Goal: Task Accomplishment & Management: Manage account settings

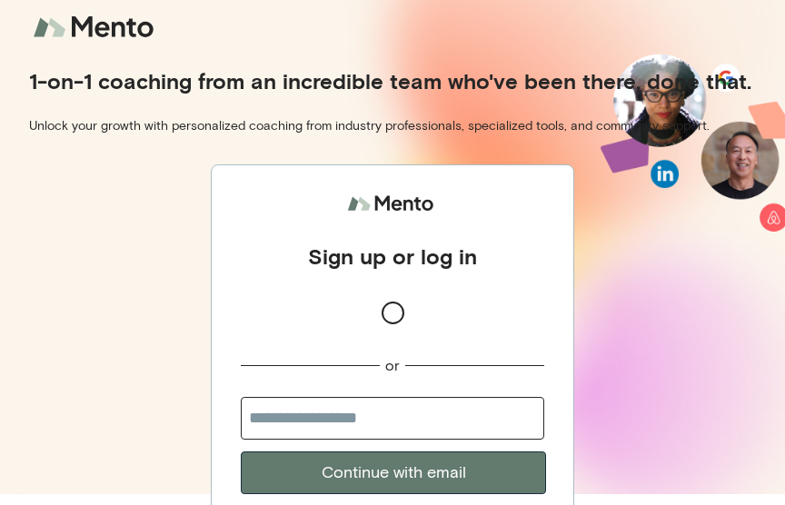
scroll to position [50, 0]
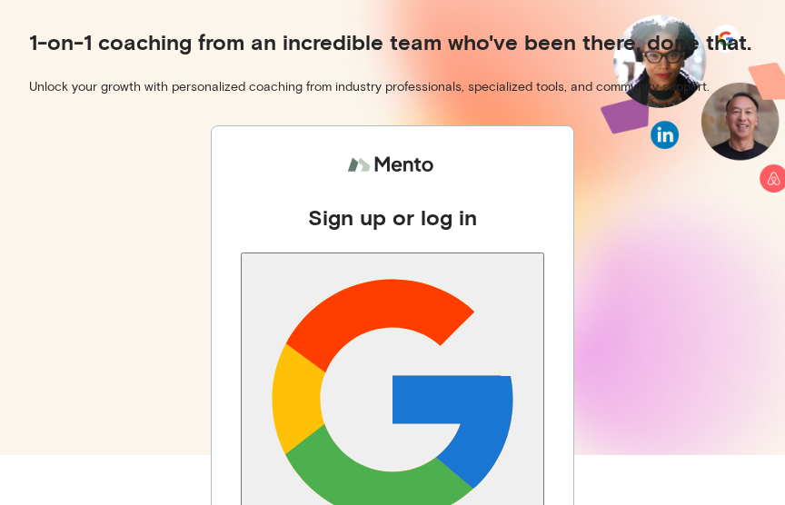
type input "**********"
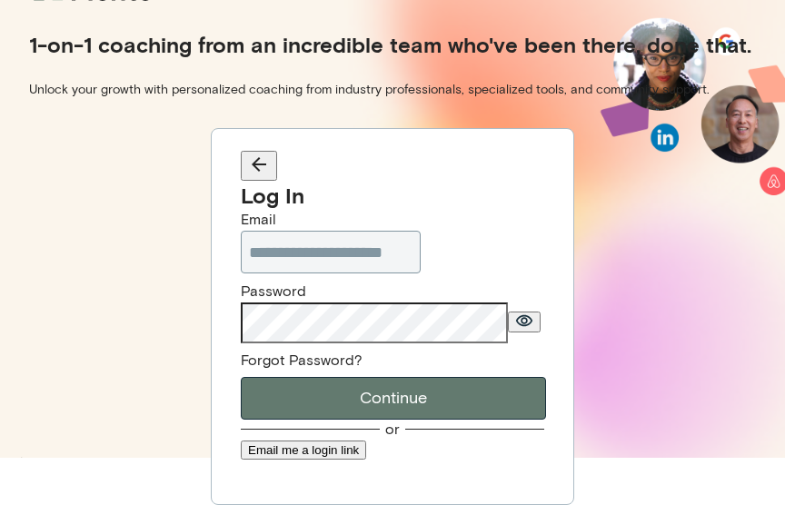
click at [518, 420] on button "Continue" at bounding box center [393, 398] width 305 height 43
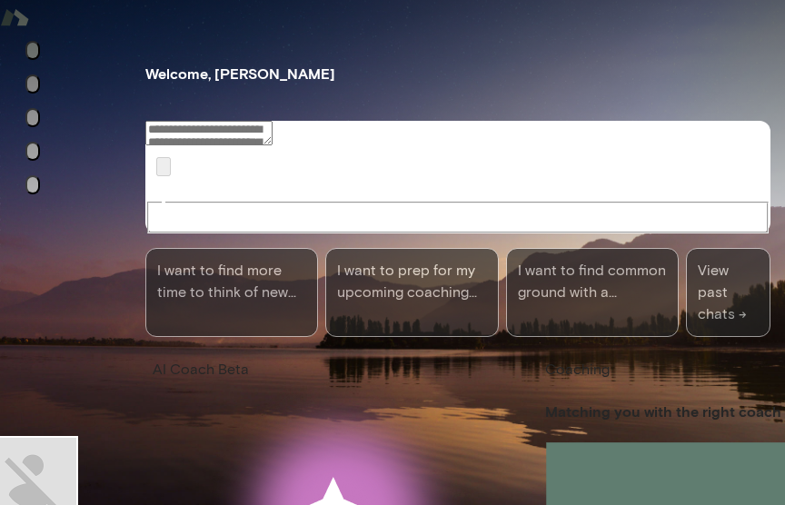
click at [746, 47] on div "[PERSON_NAME] coaching Welcome, [PERSON_NAME] ! We’re thrilled to match you wit…" at bounding box center [392, 305] width 785 height 575
click at [714, 85] on div "[PERSON_NAME] coaching Welcome, [PERSON_NAME] ! We’re thrilled to match you wit…" at bounding box center [392, 305] width 785 height 575
click at [634, 58] on h2 "[PERSON_NAME] coaching" at bounding box center [392, 41] width 785 height 47
click at [55, 355] on div "[PERSON_NAME] coaching Welcome, [PERSON_NAME] ! We’re thrilled to match you wit…" at bounding box center [392, 305] width 785 height 575
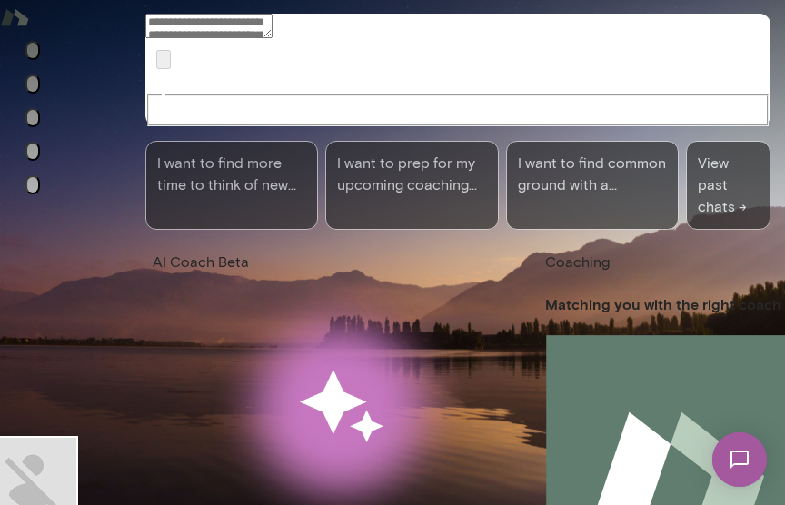
scroll to position [111, 0]
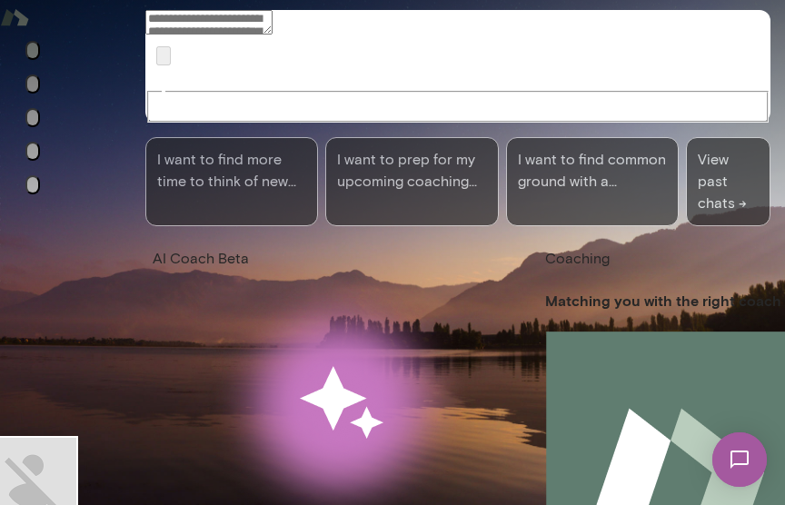
click at [33, 189] on icon "Documents" at bounding box center [33, 189] width 0 height 0
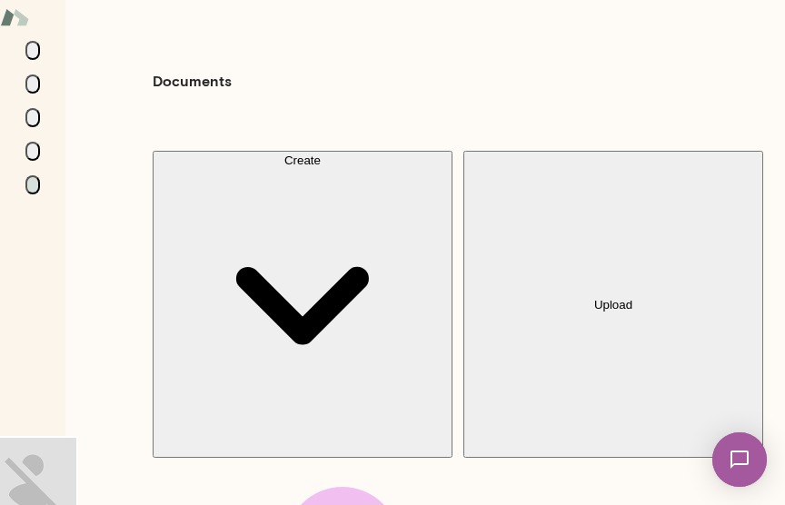
click at [350, 151] on button "Create" at bounding box center [303, 304] width 300 height 307
click at [640, 15] on div at bounding box center [392, 15] width 785 height 0
click at [33, 155] on icon "Insights" at bounding box center [33, 155] width 0 height 0
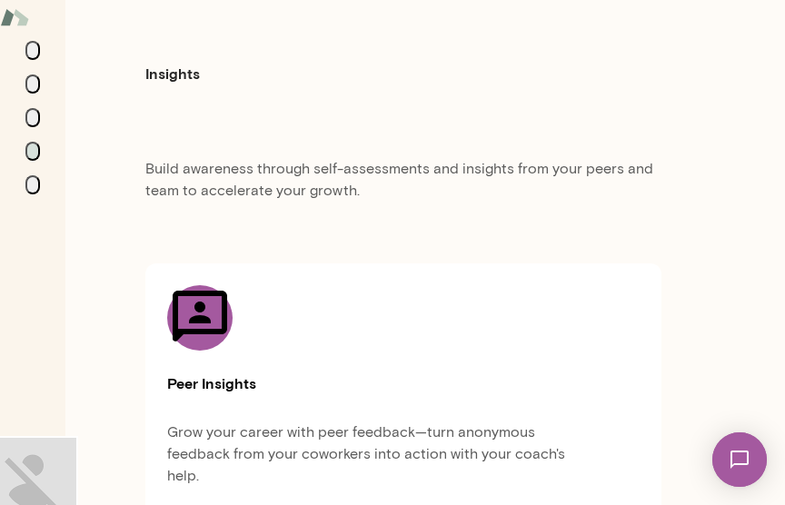
click at [33, 88] on icon "Sessions" at bounding box center [33, 88] width 0 height 0
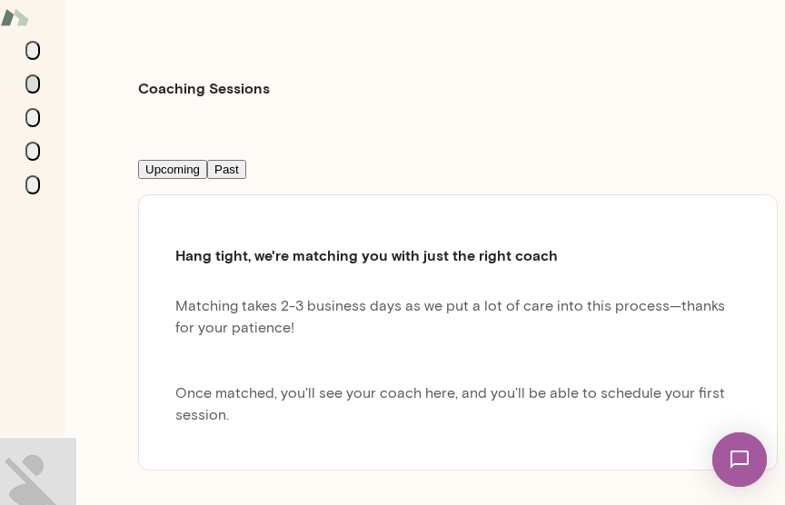
click at [33, 55] on icon "Home" at bounding box center [33, 55] width 0 height 0
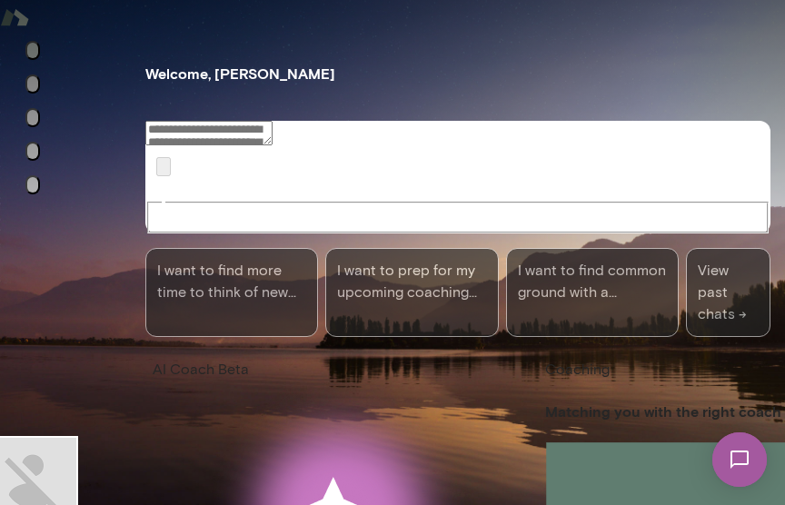
click at [26, 464] on img at bounding box center [32, 481] width 87 height 87
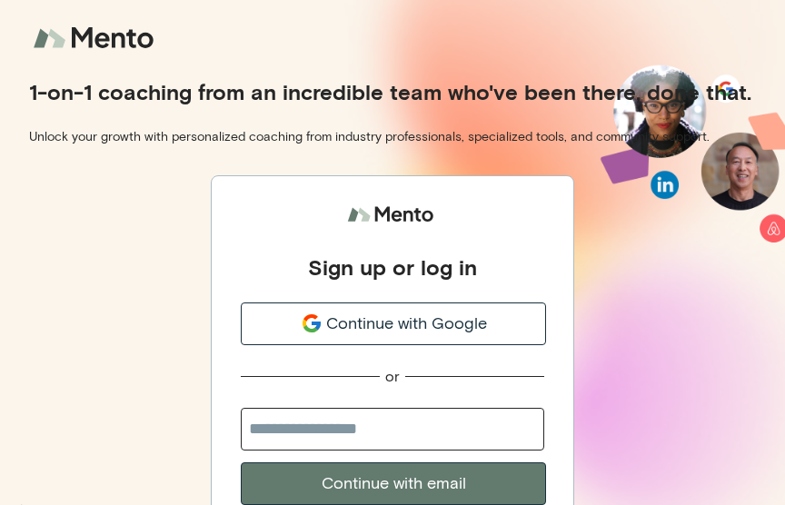
click at [496, 433] on input "email" at bounding box center [393, 429] width 304 height 43
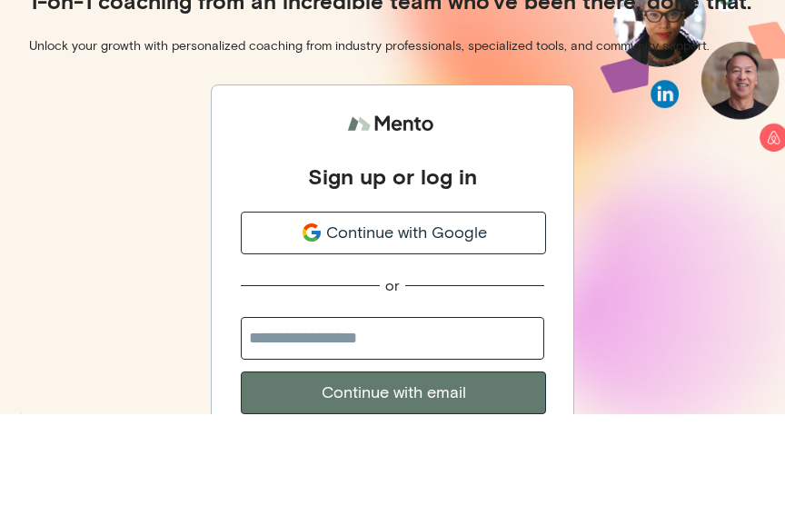
type input "**********"
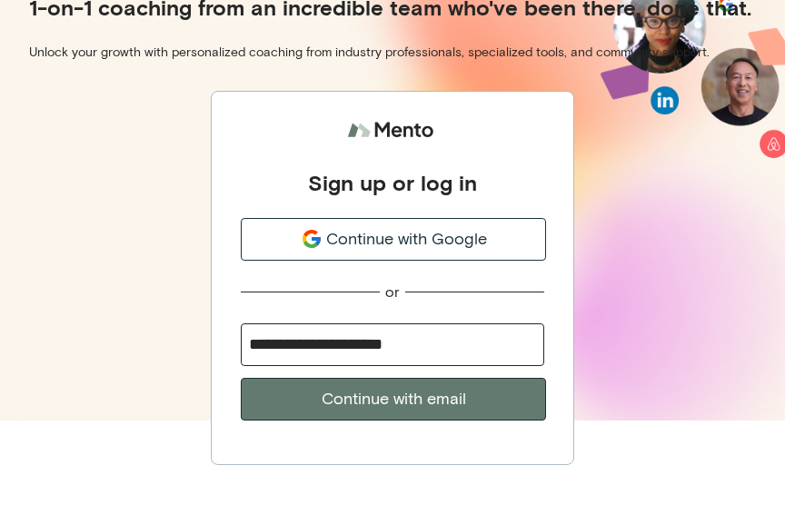
scroll to position [50, 0]
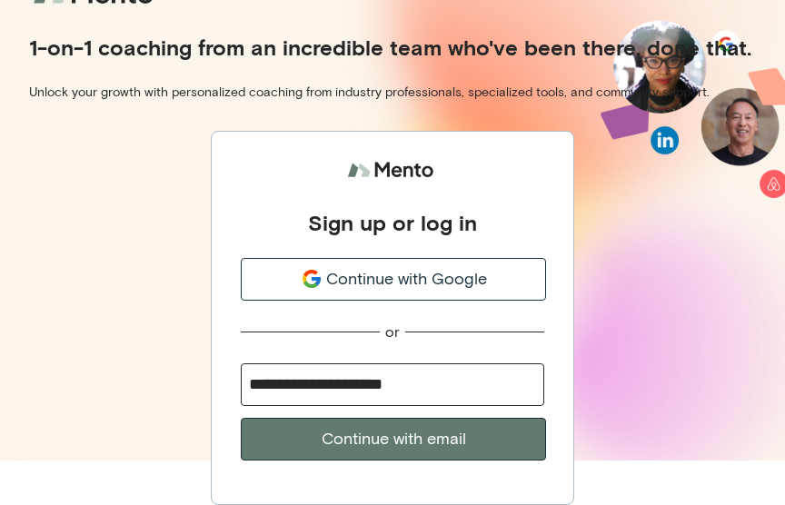
click at [507, 432] on button "Continue with email" at bounding box center [393, 439] width 305 height 43
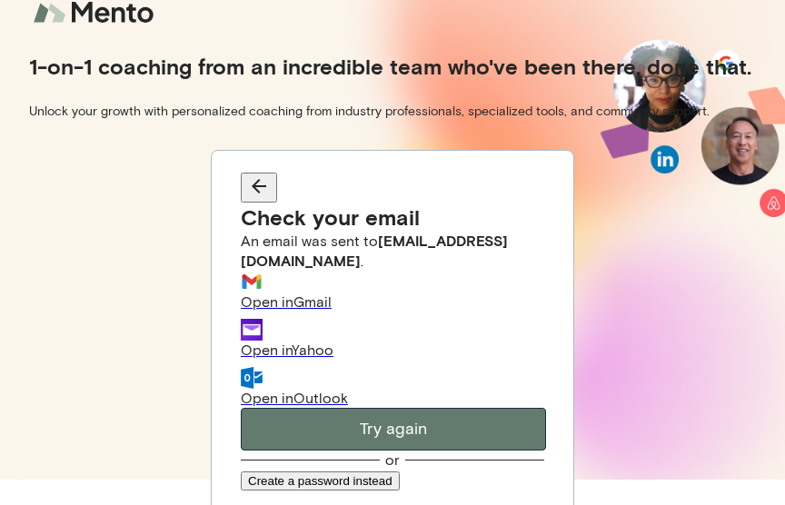
scroll to position [0, 0]
